Goal: Task Accomplishment & Management: Complete application form

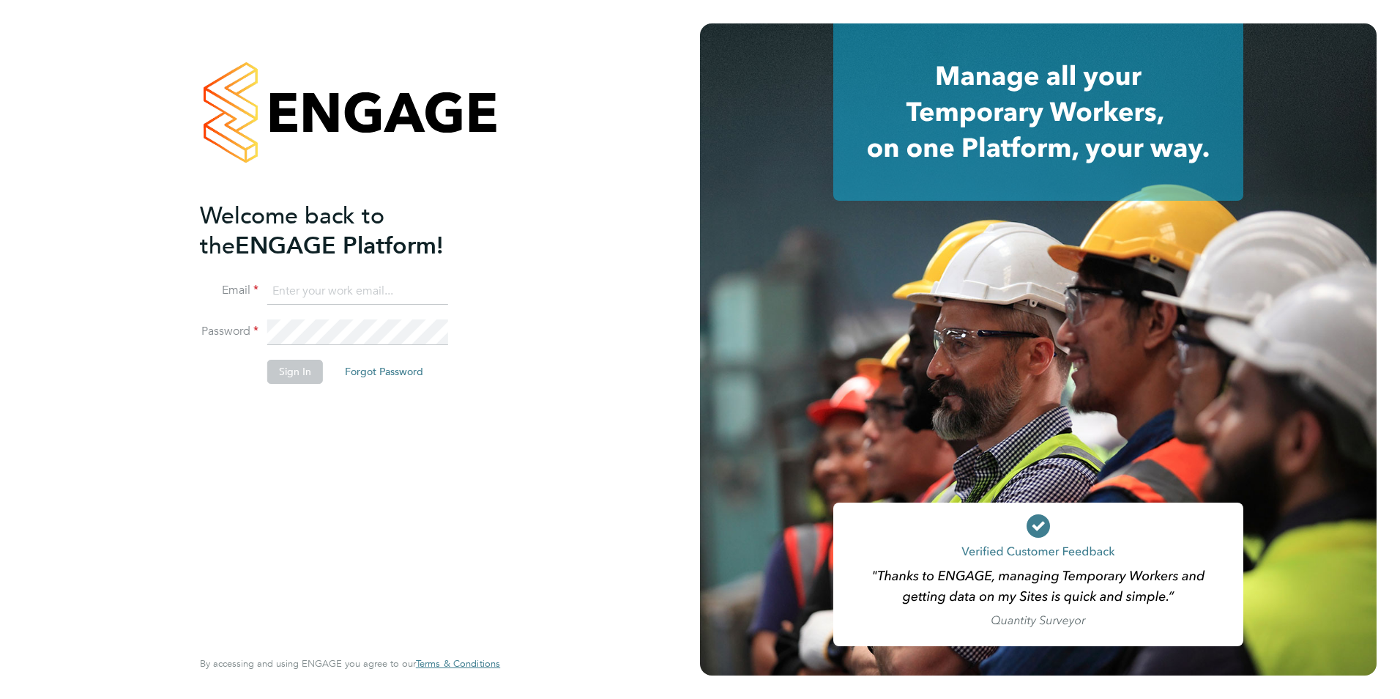
type input "[PERSON_NAME][EMAIL_ADDRESS][PERSON_NAME][DOMAIN_NAME]"
click at [299, 373] on button "Sign In" at bounding box center [295, 371] width 56 height 23
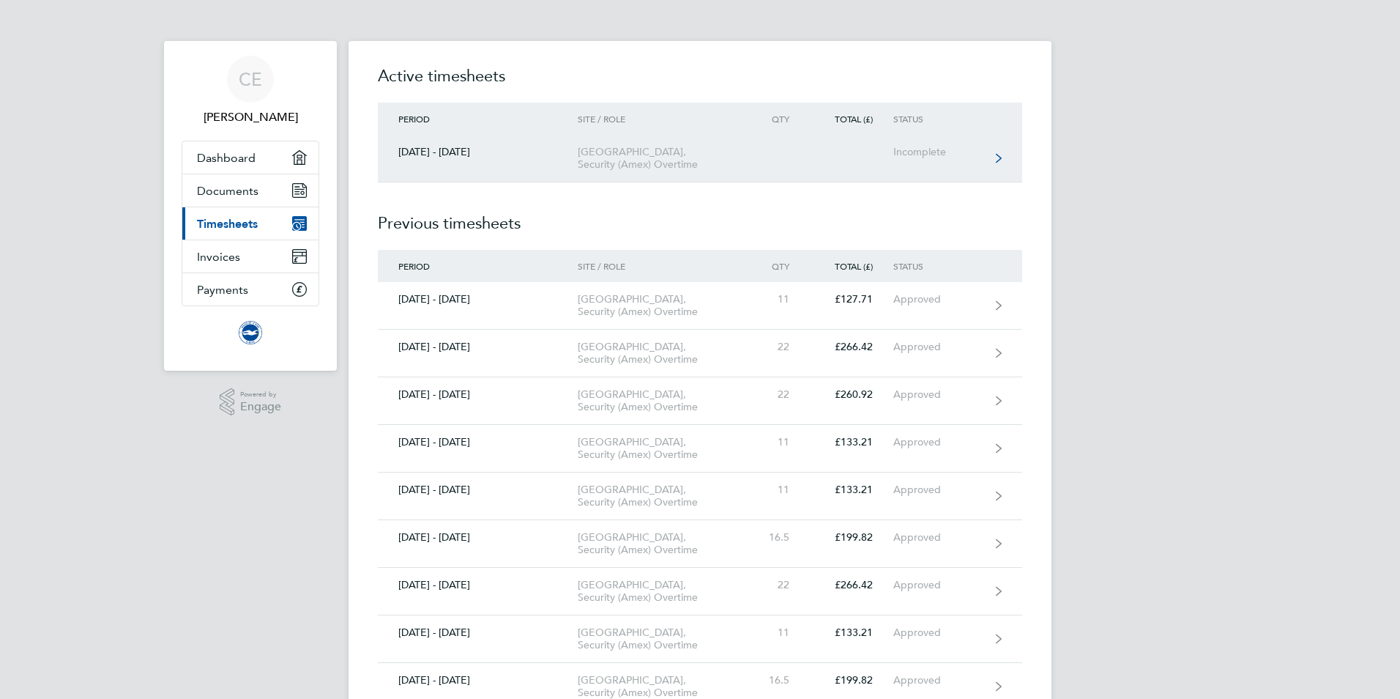
click at [998, 163] on icon at bounding box center [999, 158] width 6 height 10
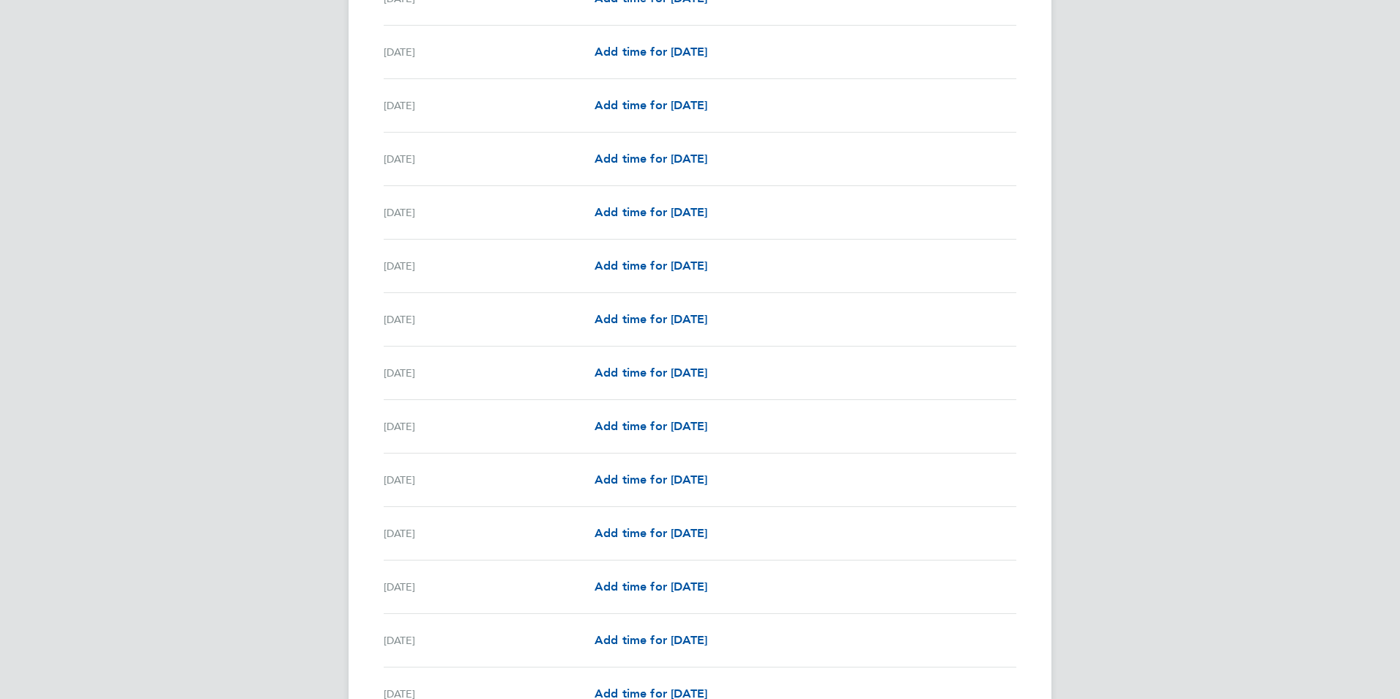
scroll to position [879, 0]
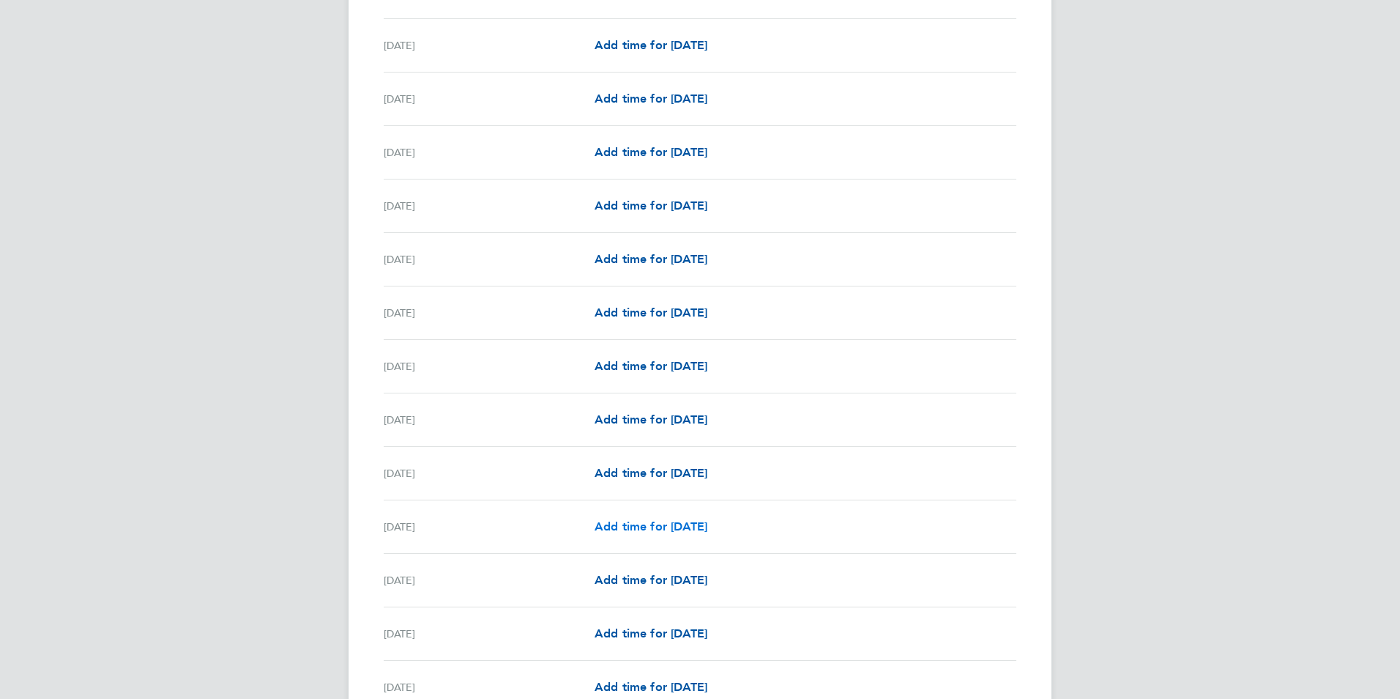
click at [609, 530] on span "Add time for Wed 22 Oct" at bounding box center [651, 526] width 113 height 14
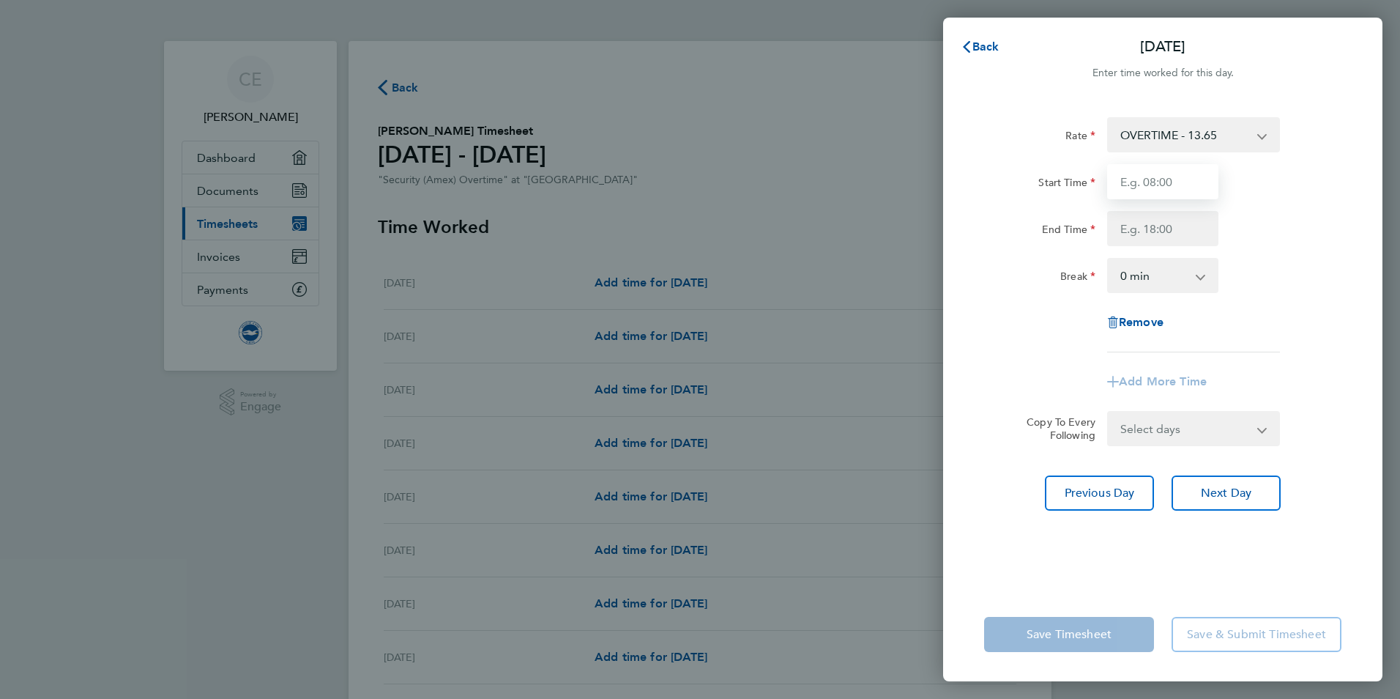
click at [1178, 184] on input "Start Time" at bounding box center [1162, 181] width 111 height 35
type input "07:00"
type input "19:00"
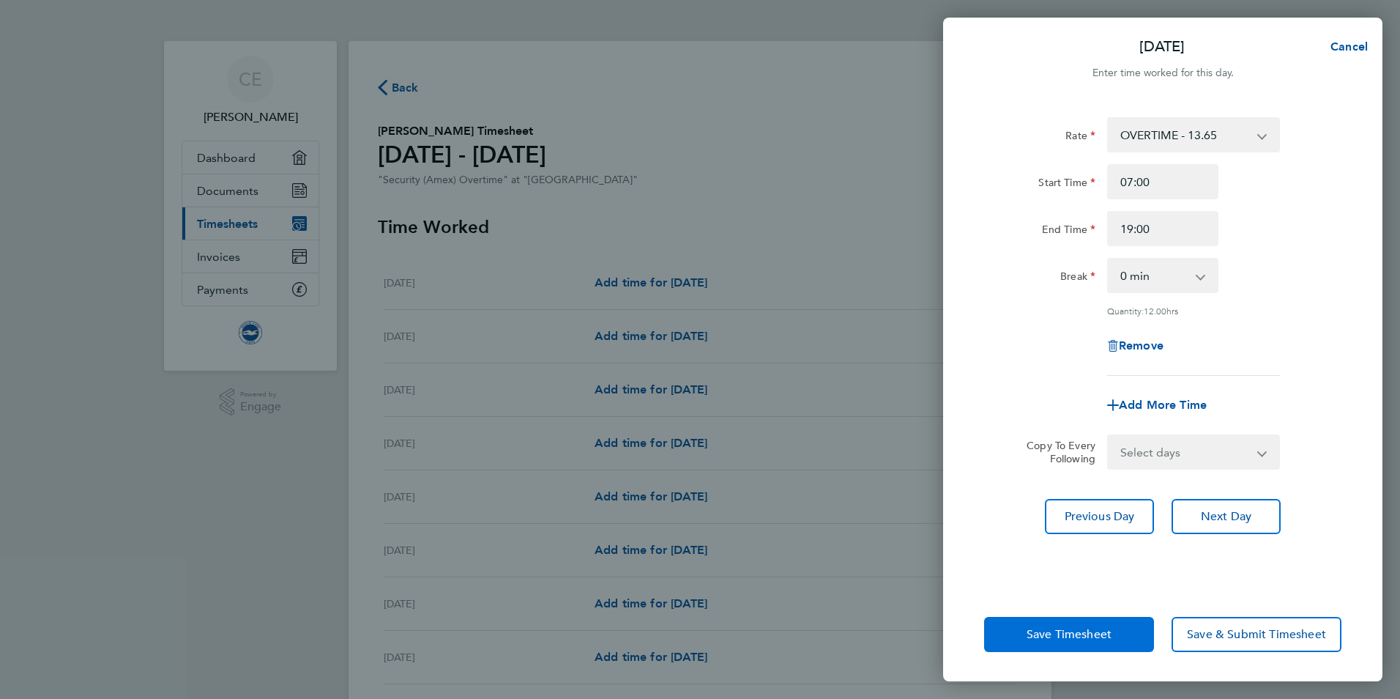
click at [1052, 642] on button "Save Timesheet" at bounding box center [1069, 634] width 170 height 35
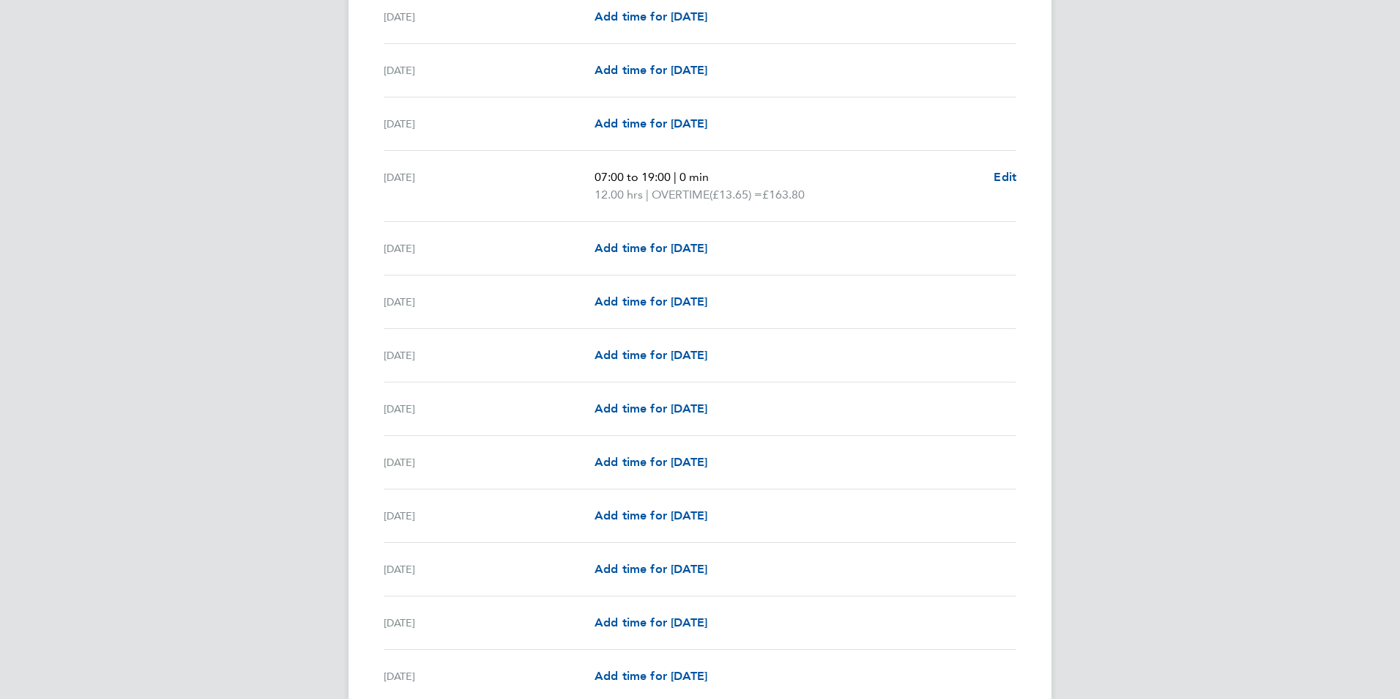
scroll to position [1525, 0]
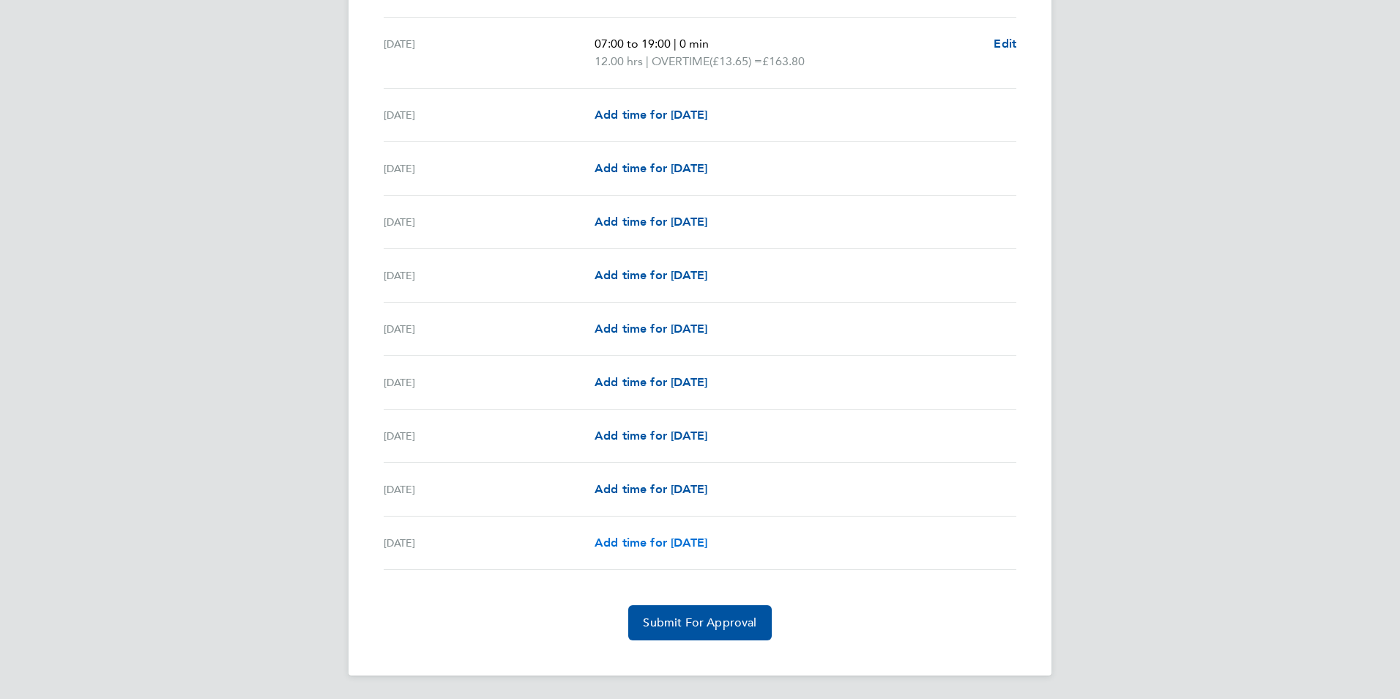
click at [669, 541] on span "Add time for Fri 31 Oct" at bounding box center [651, 542] width 113 height 14
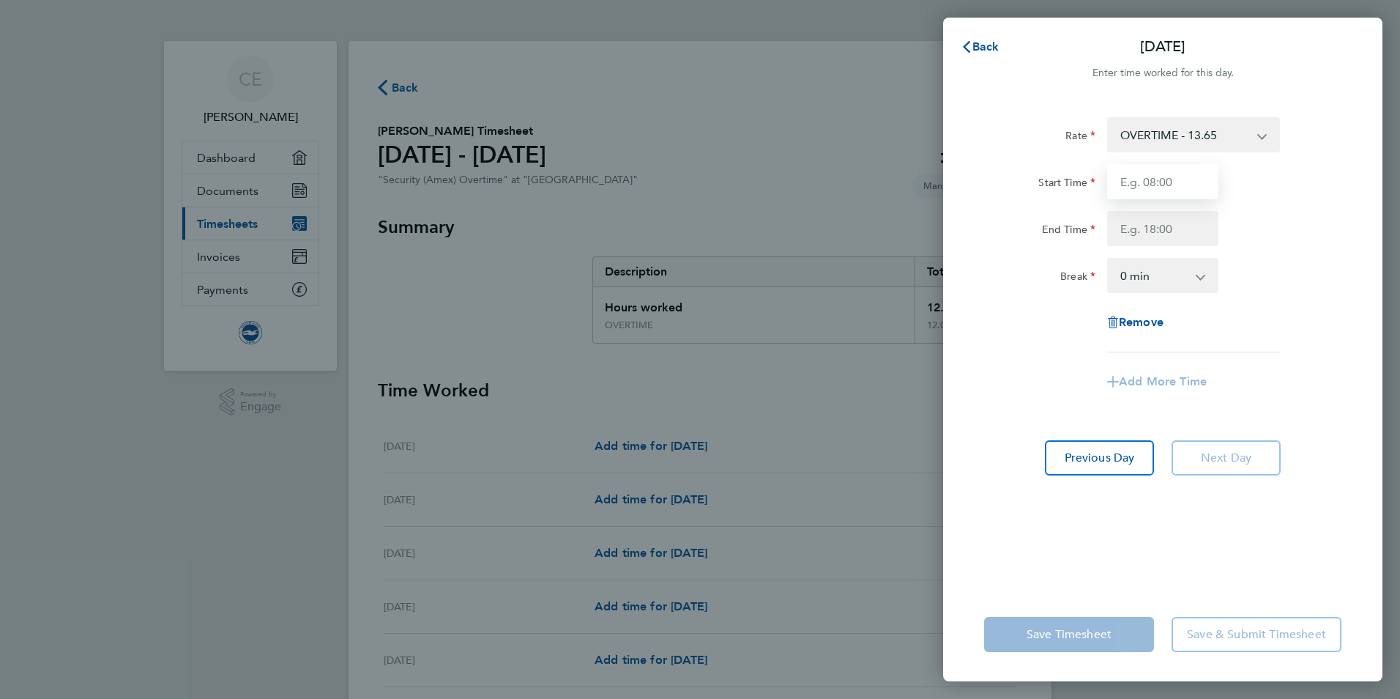
click at [1192, 188] on input "Start Time" at bounding box center [1162, 181] width 111 height 35
type input "07:00"
type input "19:00"
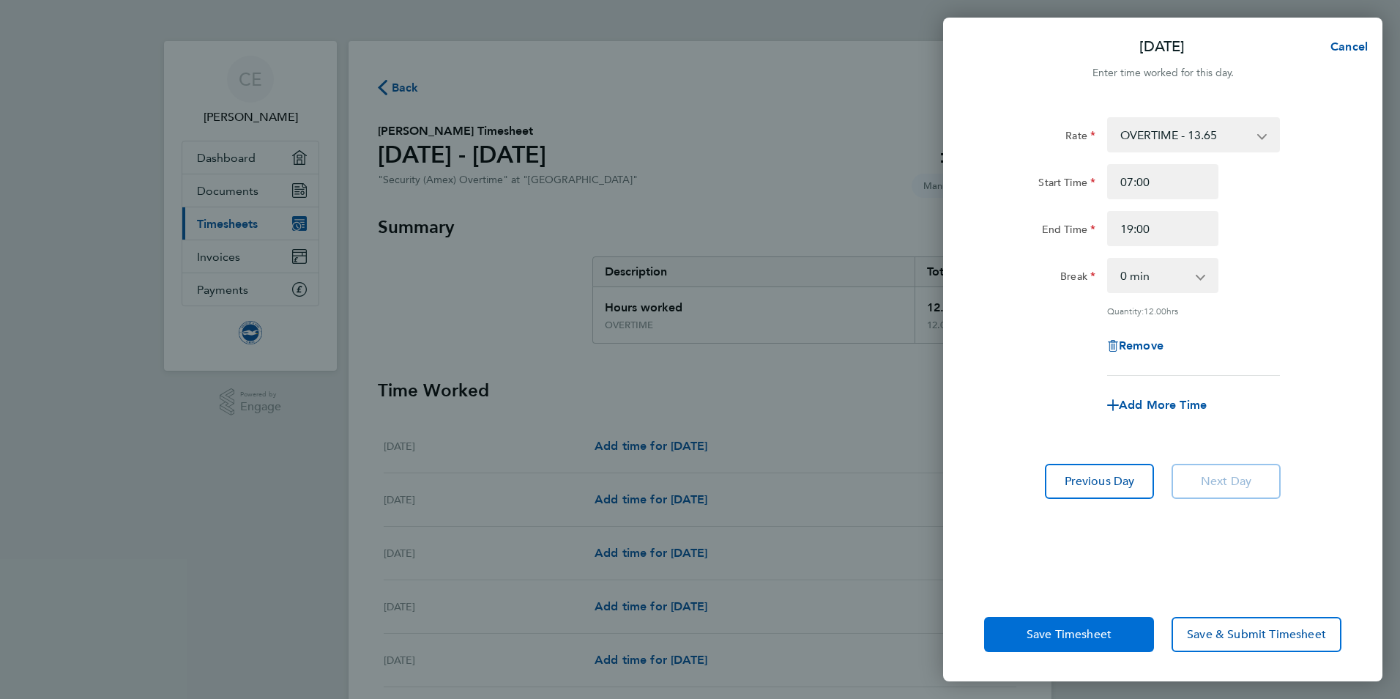
click at [1075, 625] on button "Save Timesheet" at bounding box center [1069, 634] width 170 height 35
